Goal: Navigation & Orientation: Find specific page/section

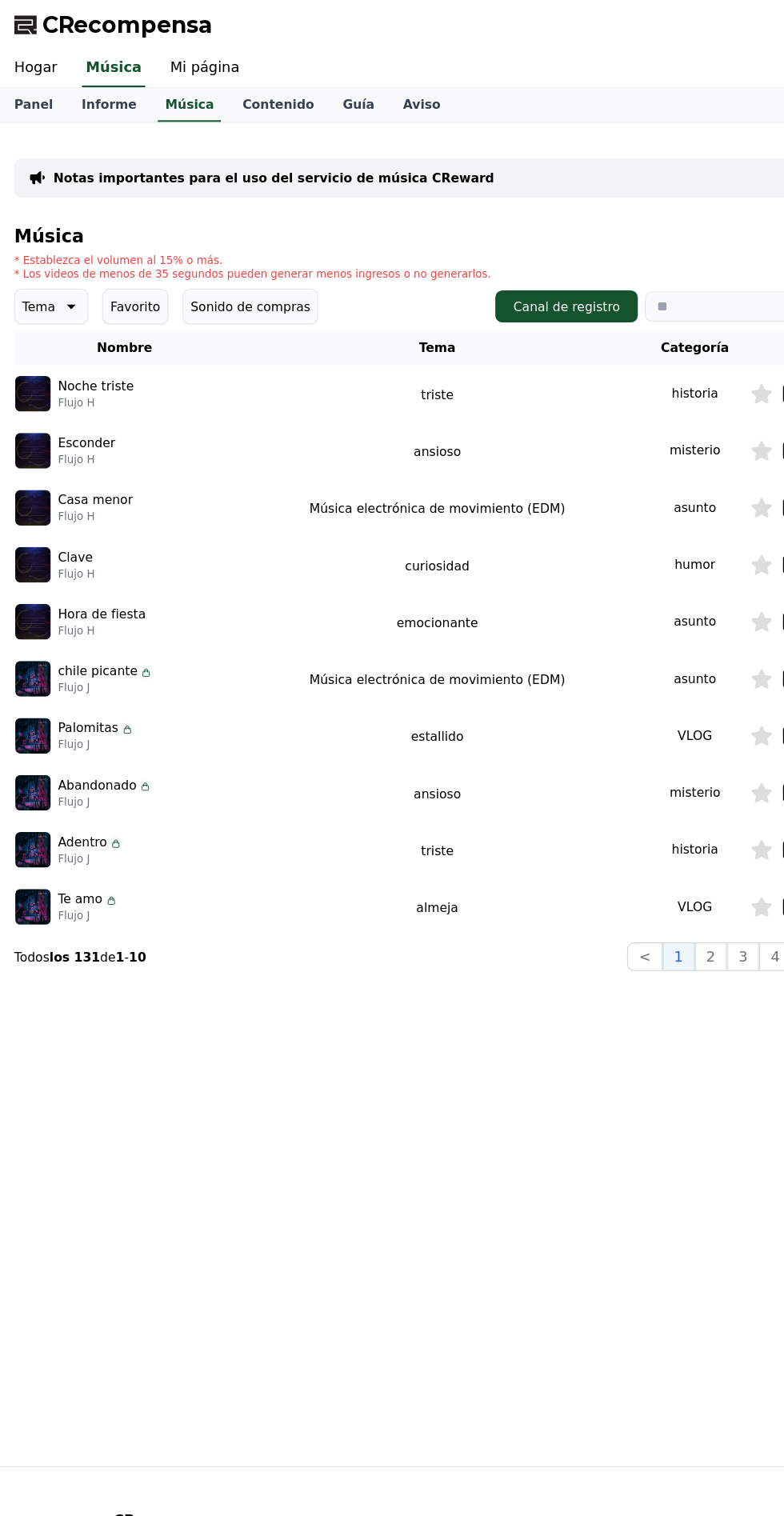
click at [171, 59] on font "Mi página" at bounding box center [184, 60] width 62 height 15
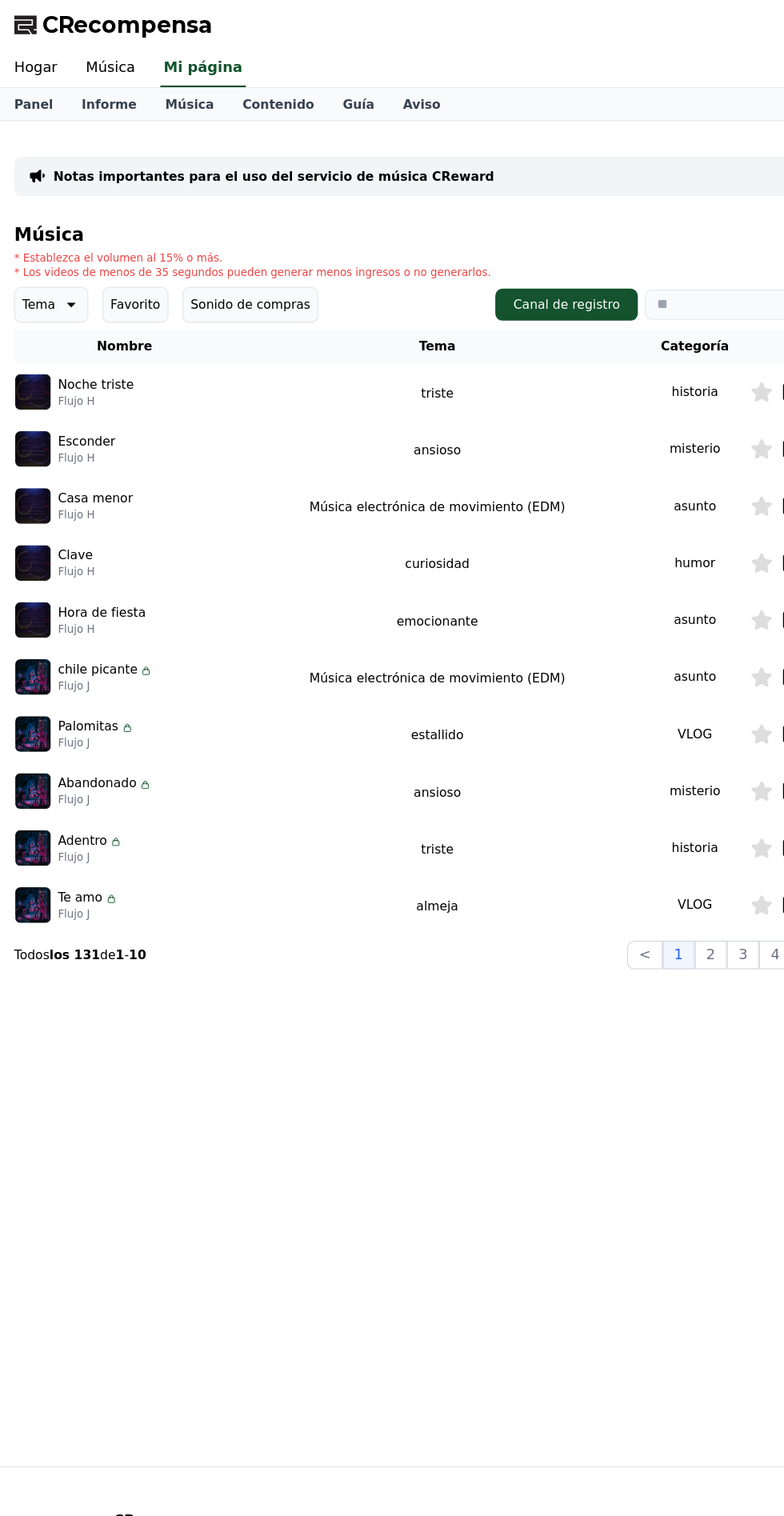
select select "**********"
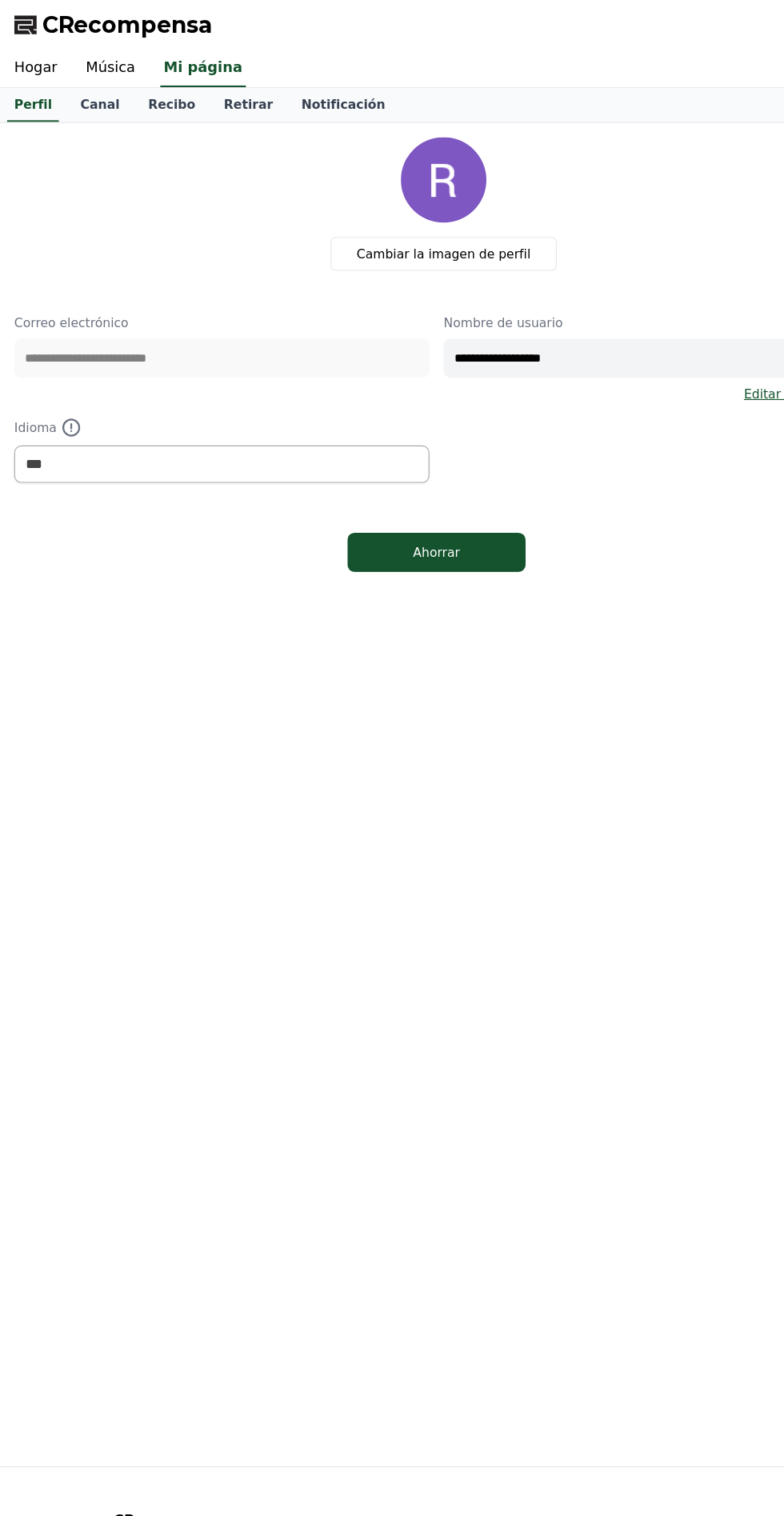
click at [133, 93] on font "Recibo" at bounding box center [154, 93] width 43 height 12
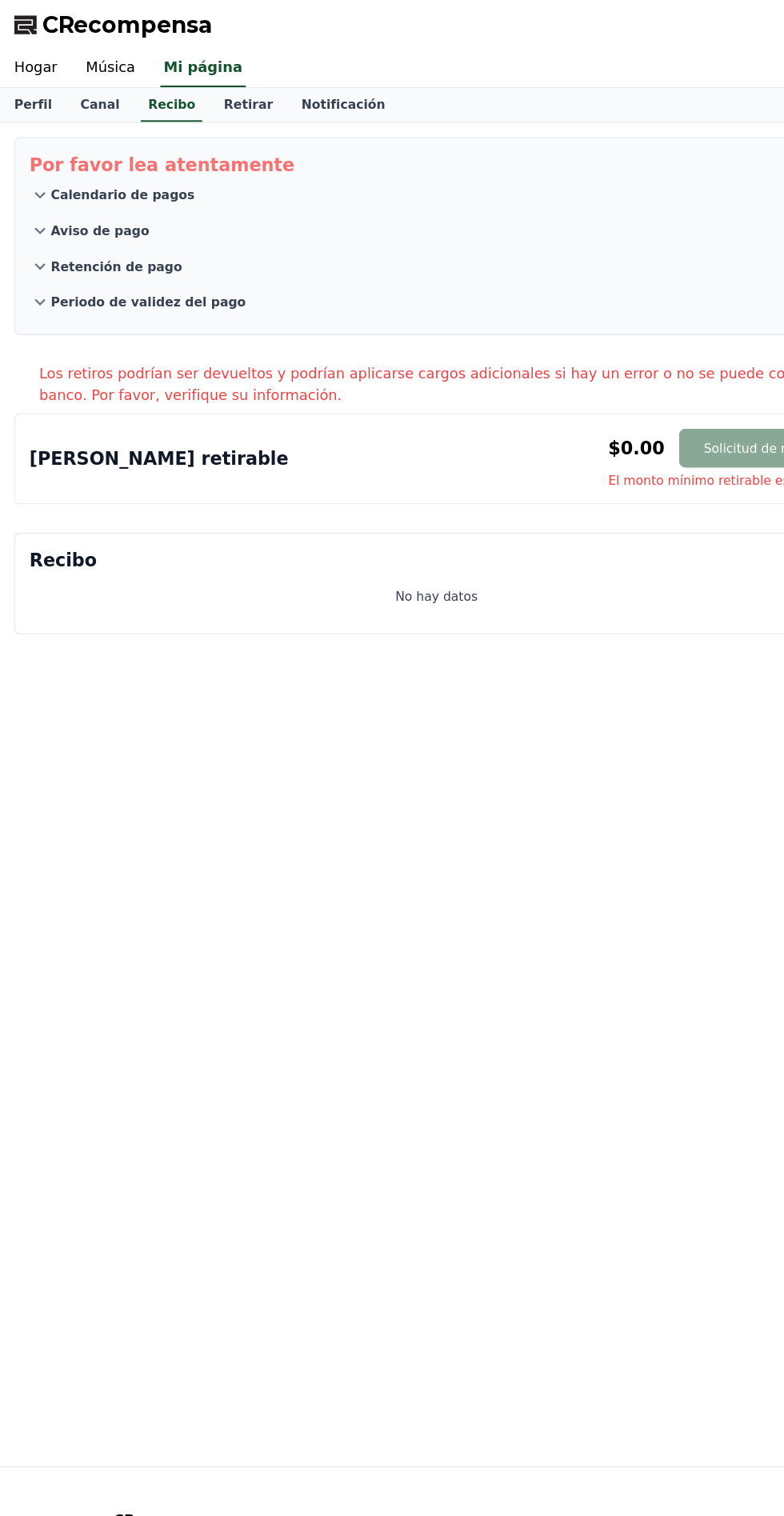
click at [74, 88] on font "Canal" at bounding box center [90, 93] width 36 height 12
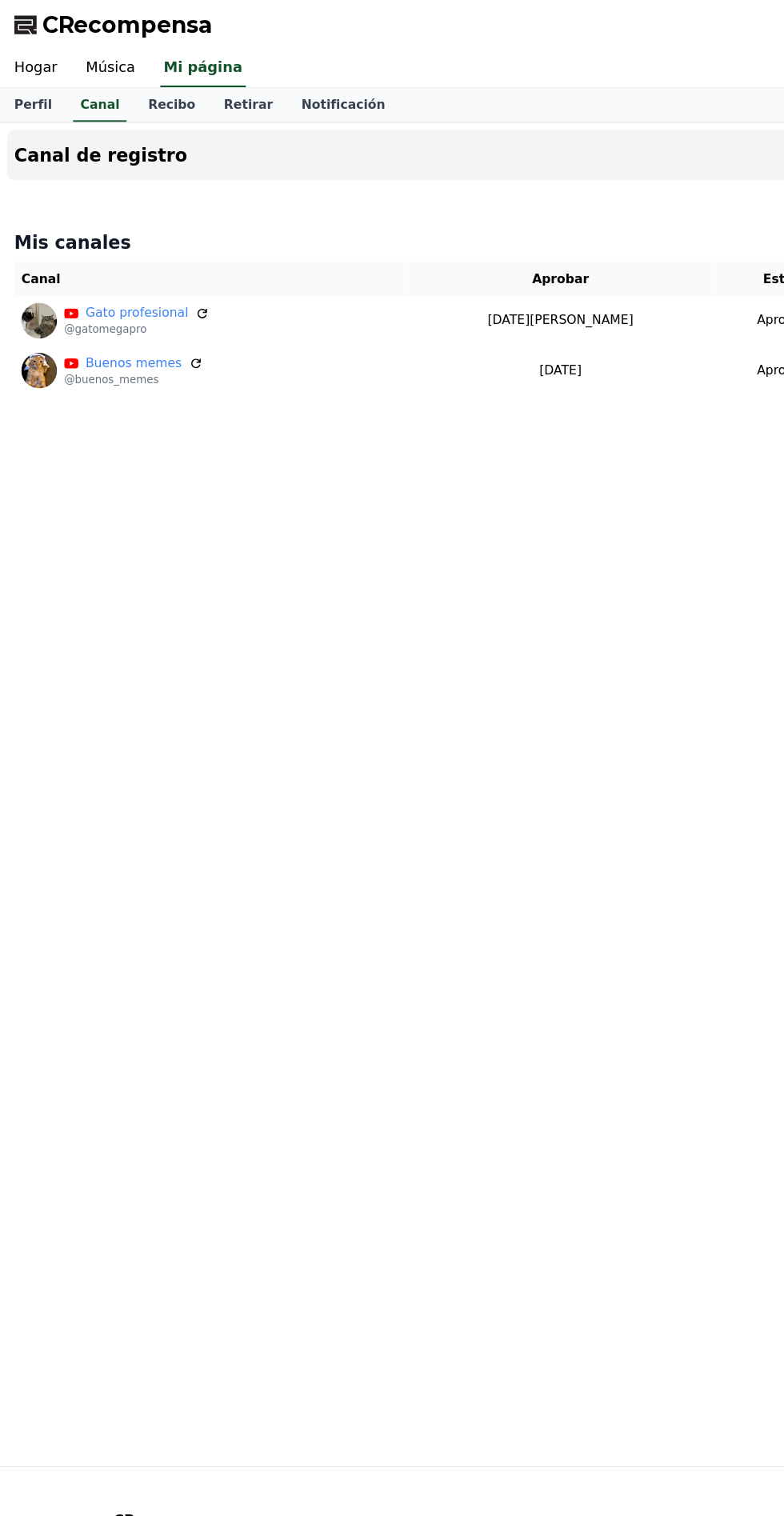
click at [280, 91] on font "Notificación" at bounding box center [308, 93] width 75 height 12
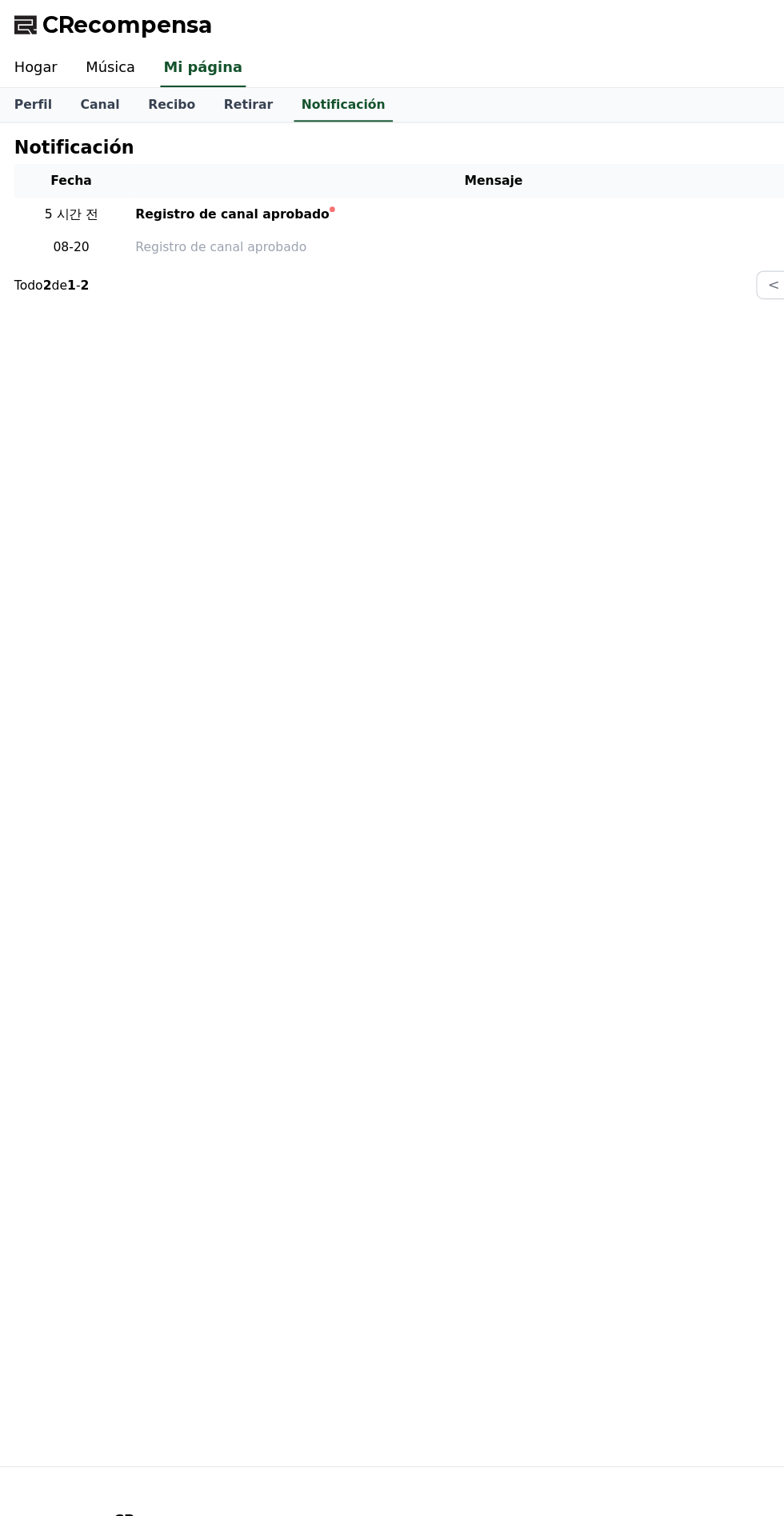
click at [99, 60] on font "Música" at bounding box center [98, 60] width 44 height 15
